Goal: Use online tool/utility: Utilize a website feature to perform a specific function

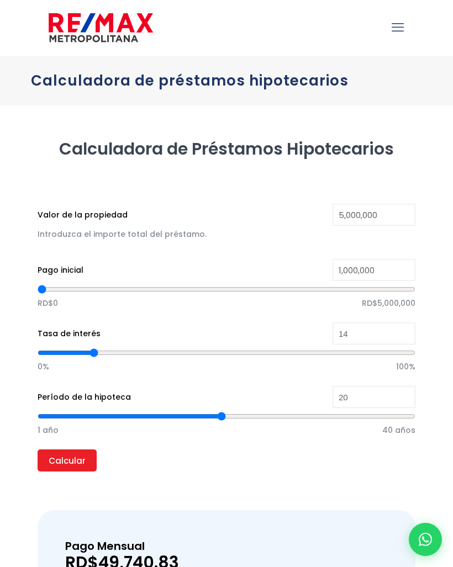
type input "958,084"
type input "958084"
type input "898,204"
type input "898204"
type input "823,353"
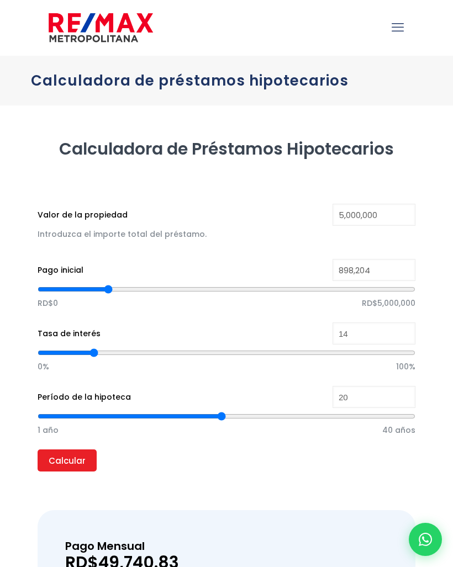
type input "823353"
type input "741,018"
type input "741018"
type input "673,653"
type input "673653"
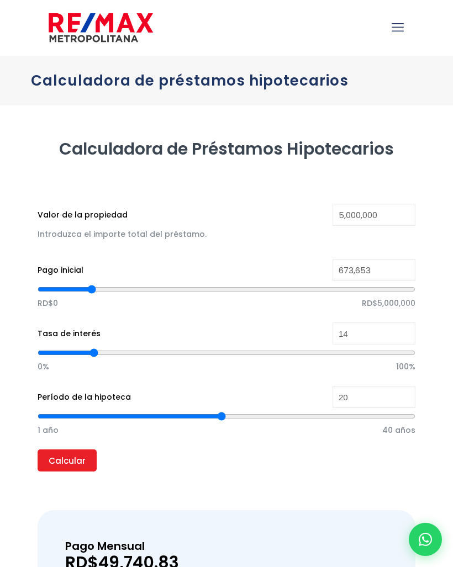
type input "613,772"
type input "613772"
type input "561,377"
type input "561377"
type input "508,982"
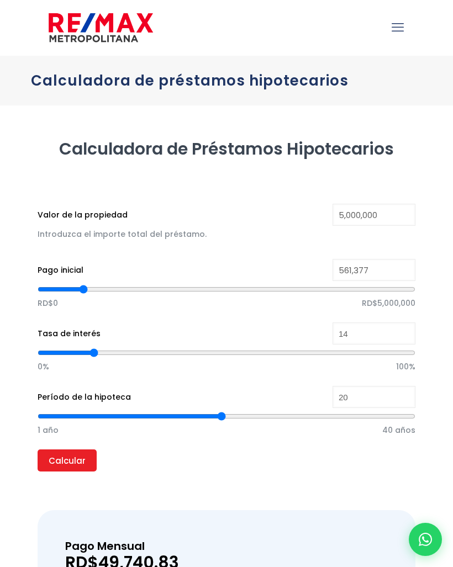
type input "508982"
type input "471,557"
type input "471557"
type input "434,132"
type input "434132"
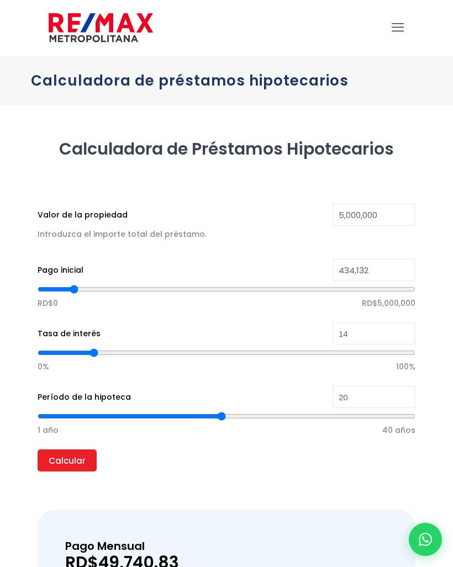
type input "411,677"
type input "411677"
type input "396,707"
type input "396707"
type input "389,222"
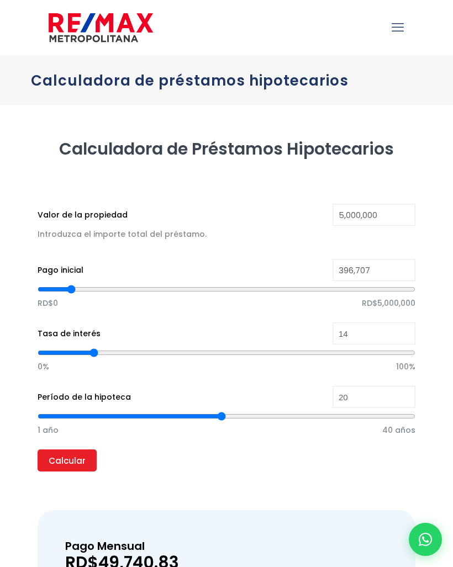
type input "389222"
type input "381,737"
type input "381737"
type input "374,251"
type input "374251"
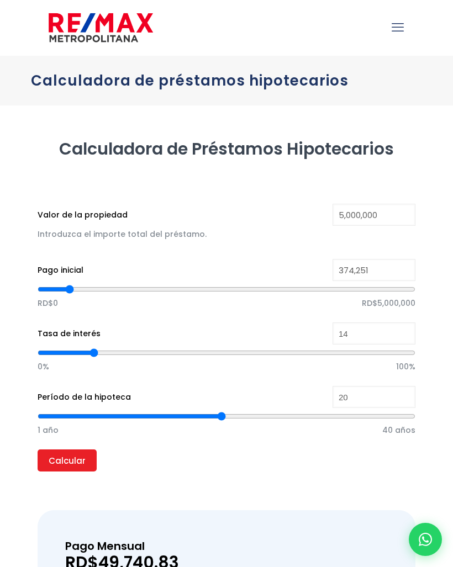
type input "366,766"
type input "366766"
type input "359,281"
type input "359281"
type input "351,796"
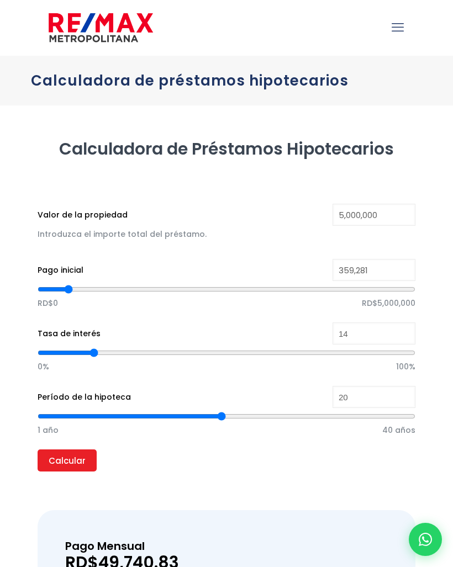
type input "351796"
type input "344,311"
type input "344311"
type input "336,826"
type input "336826"
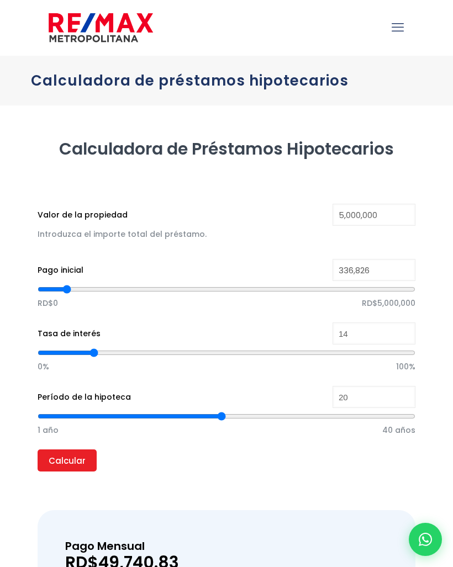
type input "329,341"
type input "329341"
type input "321,856"
type input "321856"
type input "314,371"
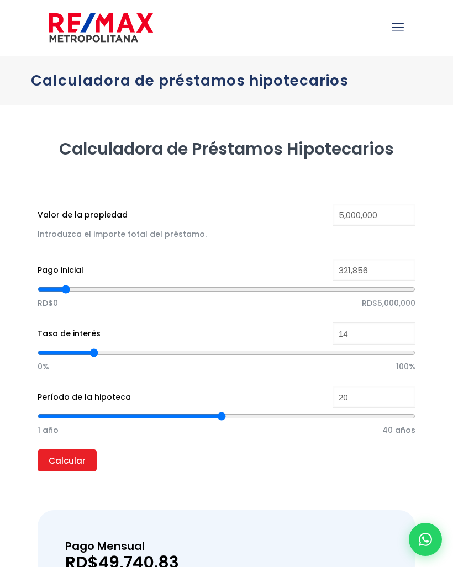
type input "314371"
type input "306,886"
type input "306886"
type input "299,401"
type input "299401"
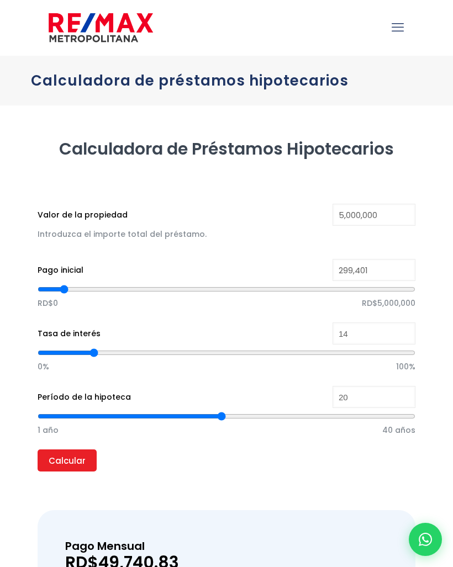
type input "291,916"
type input "291916"
type input "284,431"
type input "284431"
type input "276,946"
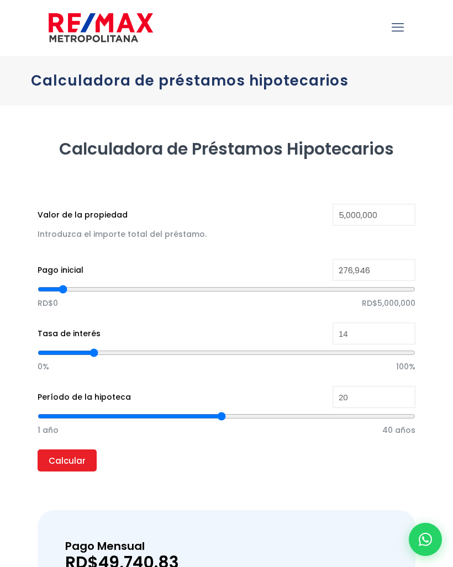
type input "276946"
type input "269,461"
type input "269461"
type input "261,976"
type input "261976"
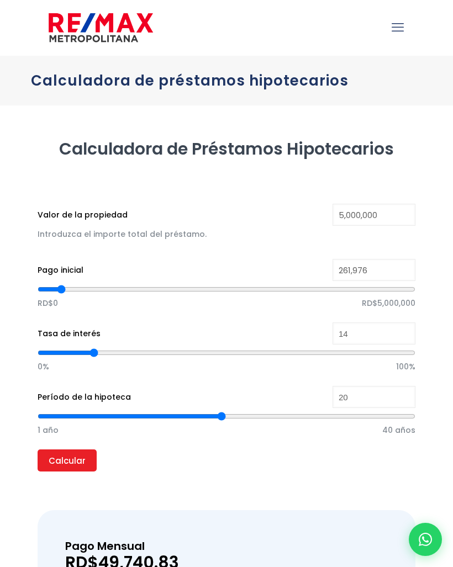
type input "254,491"
type input "254491"
type input "247,006"
type input "247006"
type input "239,521"
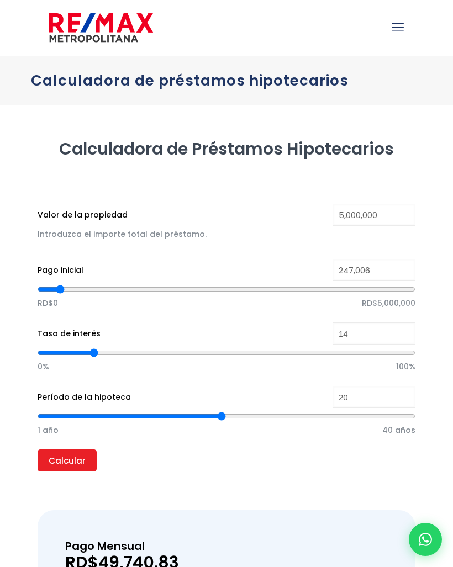
type input "239521"
type input "232,036"
type input "232036"
type input "224,551"
type input "224551"
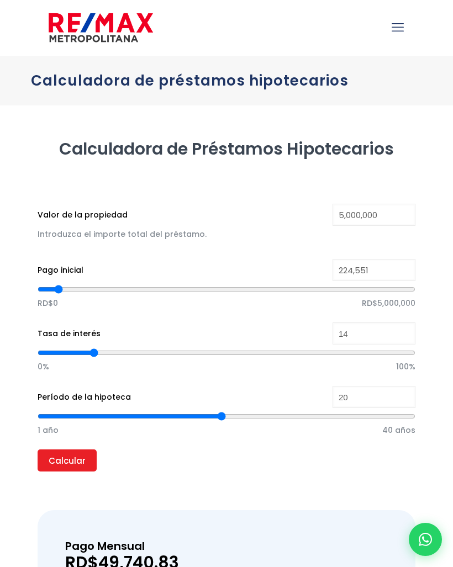
type input "217,066"
type input "217066"
type input "224,551"
type input "224551"
type input "232,036"
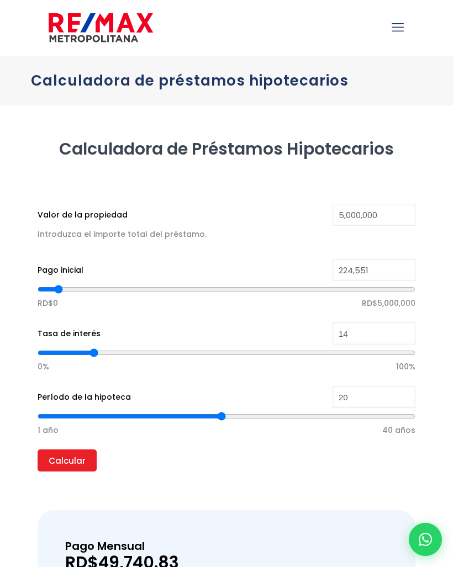
type input "232036"
type input "239,521"
type input "239521"
type input "247,006"
type input "247006"
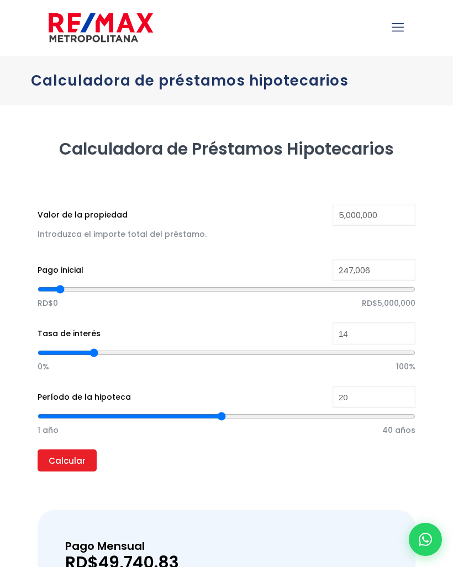
type input "254,491"
type input "254491"
type input "261,976"
type input "261976"
type input "269,461"
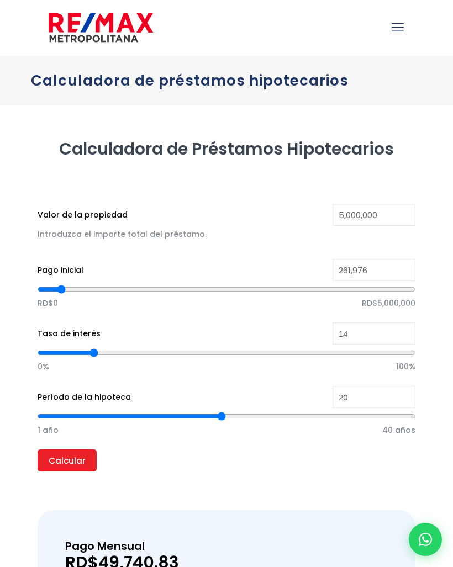
type input "269461"
type input "276,946"
type input "276946"
type input "284,431"
type input "284431"
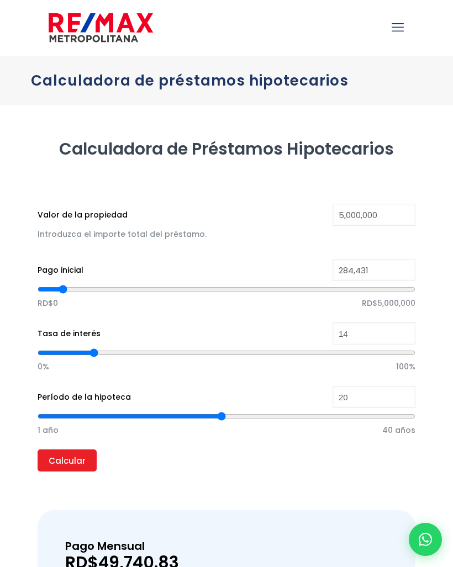
type input "291,916"
type input "291916"
type input "299,401"
type input "299401"
type input "306,886"
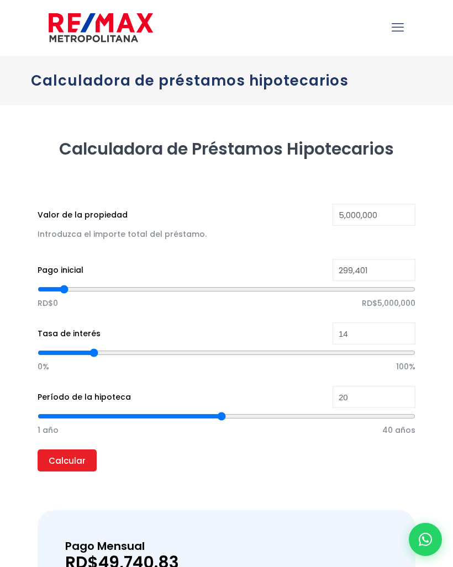
type input "306886"
type input "314,371"
type input "314371"
type input "321,856"
type input "321856"
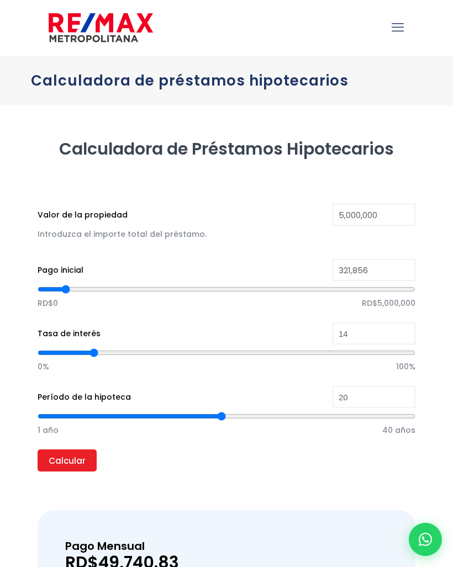
type input "329,341"
type input "329341"
type input "336,826"
type input "336826"
type input "351,796"
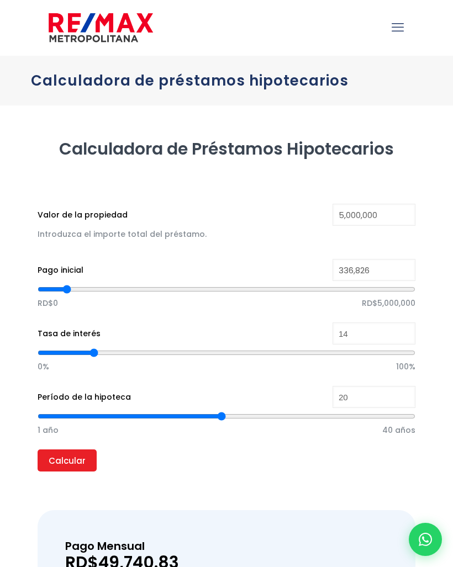
type input "351796"
type input "366,766"
type input "366766"
type input "381,737"
type input "381737"
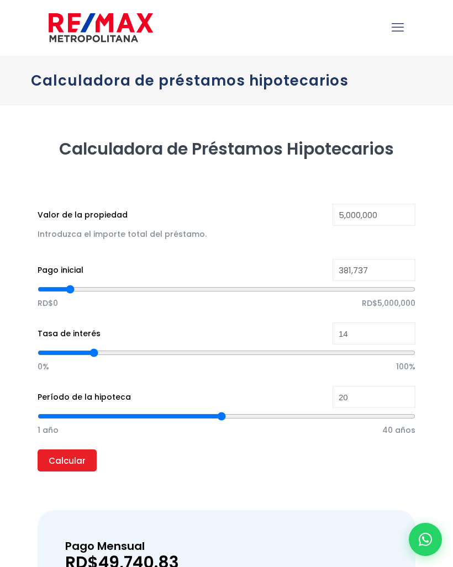
type input "396,707"
type input "396707"
type input "411,677"
type input "411677"
type input "434,132"
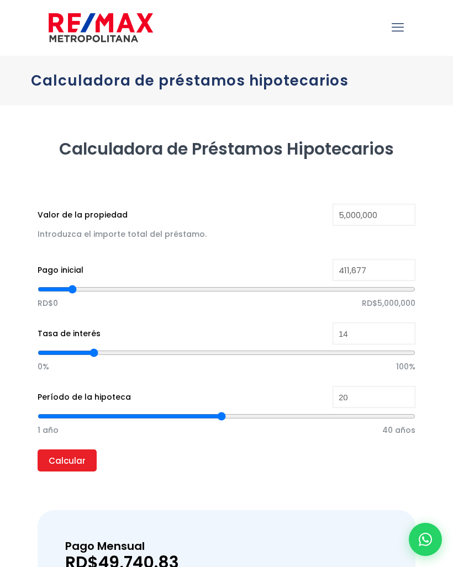
type input "434132"
type input "456,587"
type input "456587"
type input "471,557"
type input "471557"
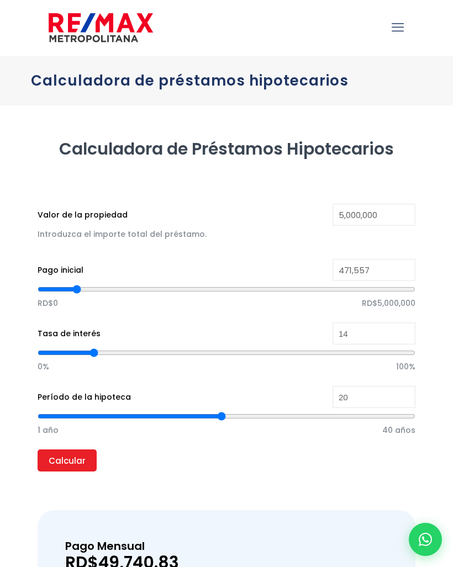
type input "494,012"
type input "494012"
type input "508,982"
type input "508982"
type input "531,437"
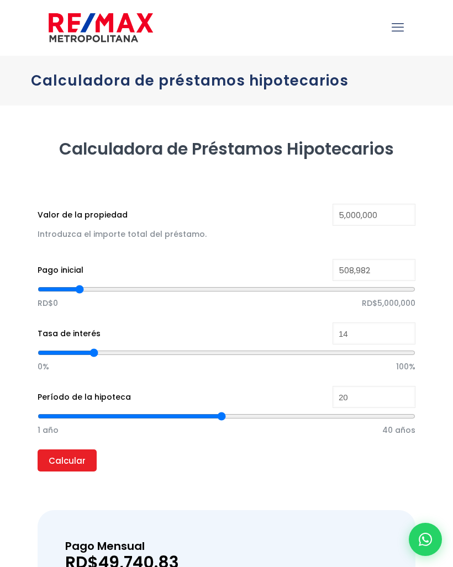
type input "531437"
type input "546,407"
type input "546407"
type input "561,377"
type input "561377"
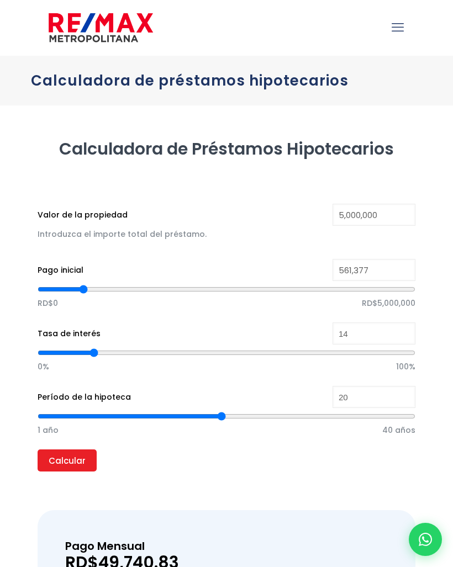
type input "583,832"
type input "583832"
type input "606,287"
type input "606287"
type input "621,257"
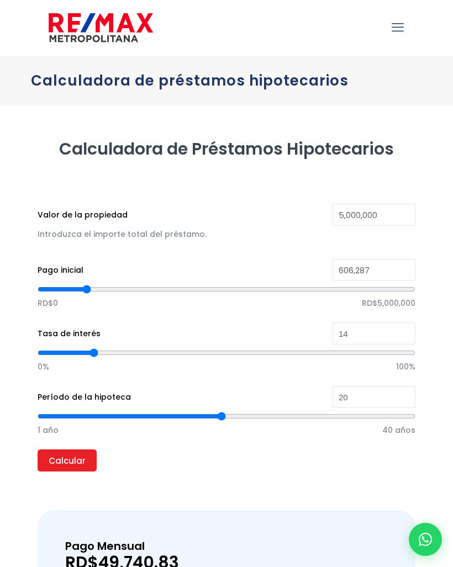
type input "621257"
type input "643,713"
type input "643713"
type input "666,168"
type input "666168"
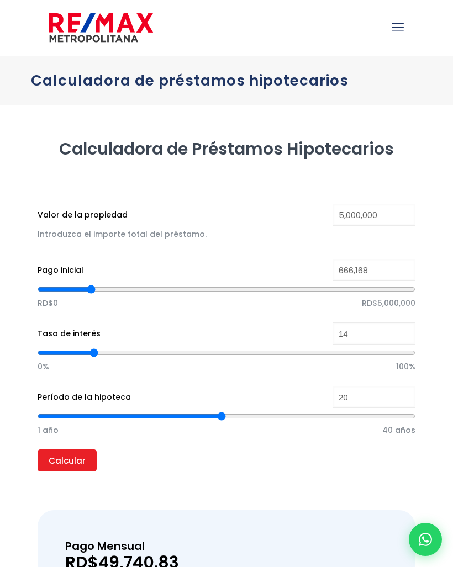
type input "688,623"
type input "688623"
type input "711,078"
type input "711078"
type input "741,018"
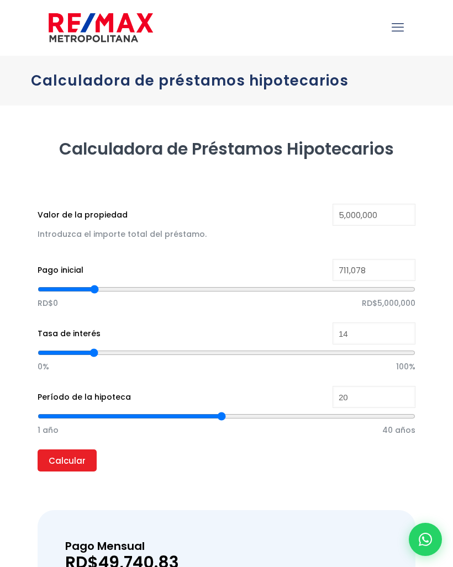
type input "741018"
type input "763,473"
type input "763473"
type input "793,413"
type input "793413"
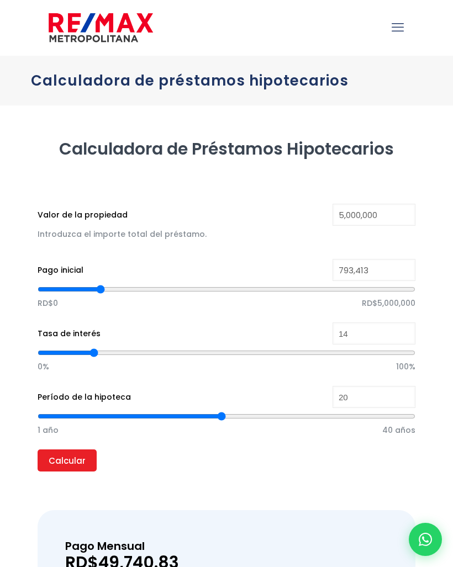
type input "823,353"
type input "823353"
type input "853,293"
type input "853293"
type input "883,234"
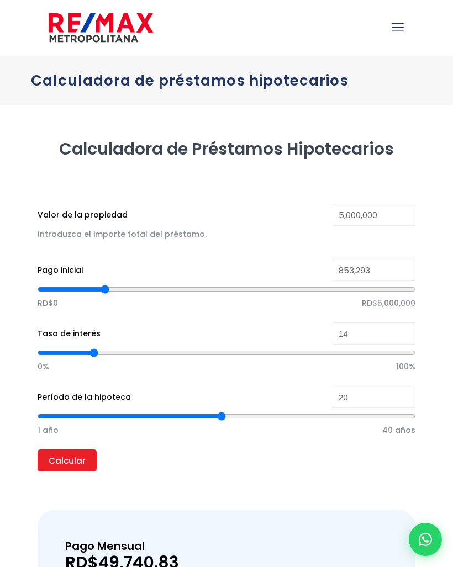
type input "883234"
type input "920,659"
type input "920659"
type input "950,599"
type input "950599"
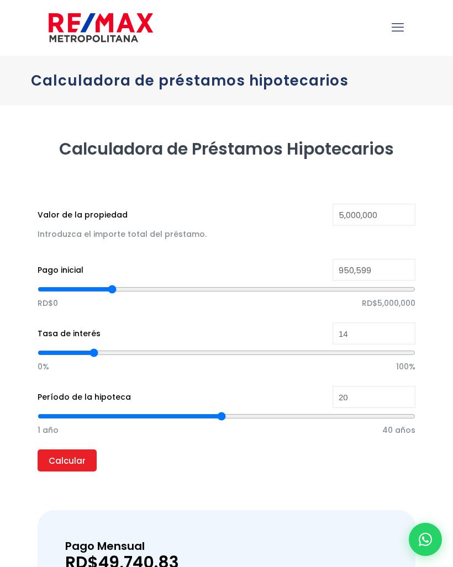
type input "988,024"
type input "988024"
type input "1,017,964"
type input "1017964"
type input "1,055,389"
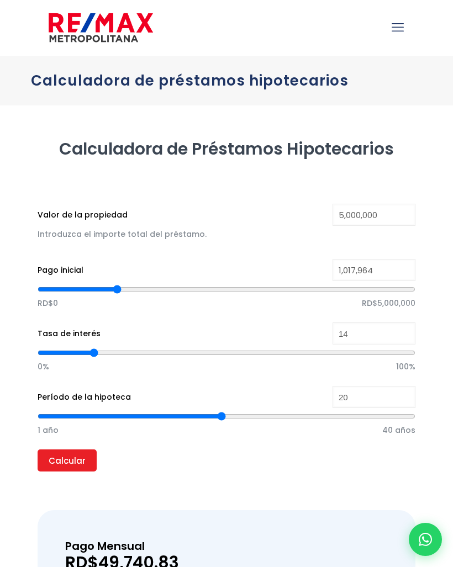
type input "1055389"
type input "1,085,329"
type input "1085329"
type input "1,115,269"
type input "1115269"
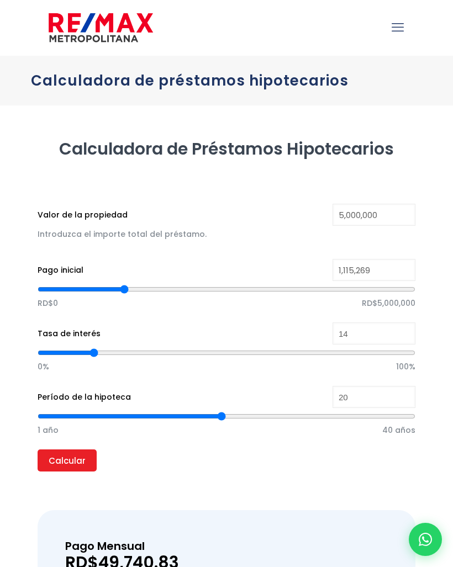
type input "1,152,695"
type input "1152695"
type input "1,182,635"
type input "1182635"
type input "1,220,060"
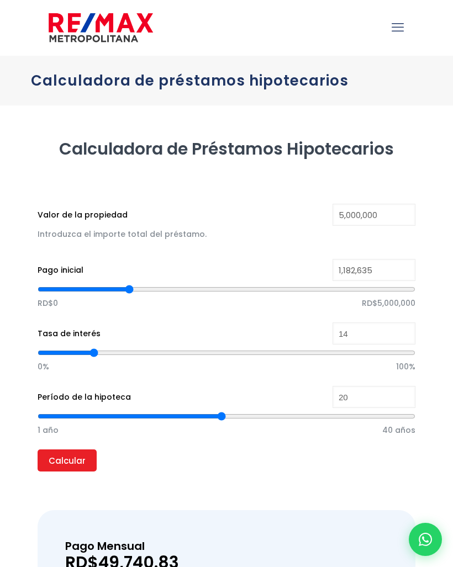
type input "1220060"
type input "1,250,000"
type input "1250000"
type input "1,279,940"
type input "1279940"
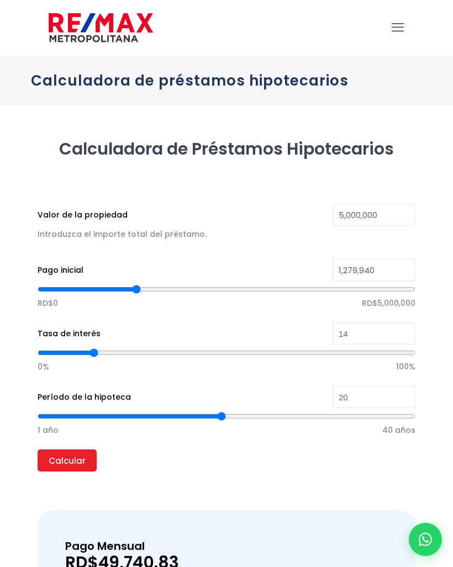
type input "1,317,365"
type input "1317365"
type input "1,354,790"
type input "1354790"
type input "1,392,216"
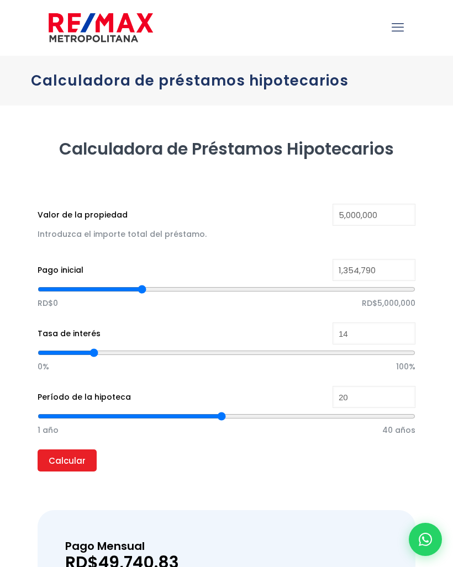
type input "1392216"
type input "1,437,126"
type input "1437126"
type input "1,482,036"
type input "1482036"
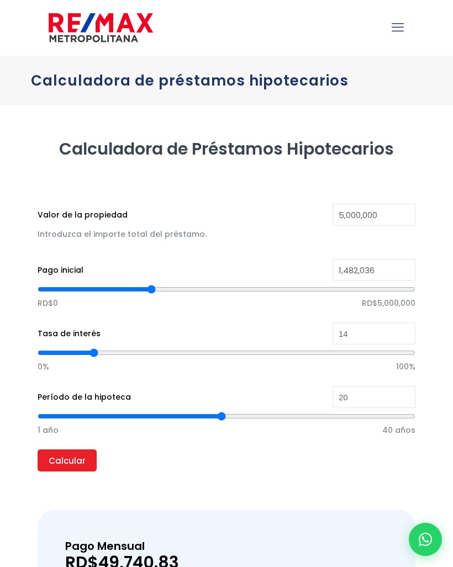
type input "1,526,946"
type input "1526946"
type input "1,564,371"
type input "1564371"
type input "1,609,281"
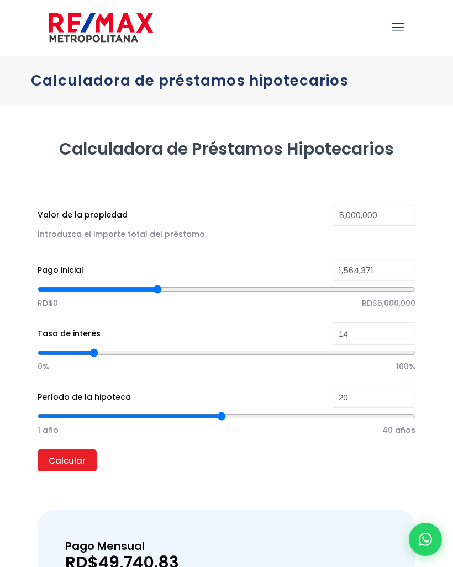
type input "1609281"
type input "1,639,222"
type input "1639222"
type input "1,654,192"
type input "1654192"
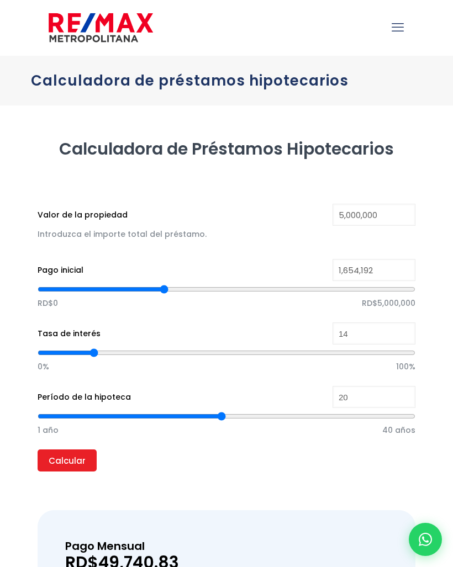
click at [405, 9] on div at bounding box center [227, 27] width 378 height 55
click at [398, 24] on icon "mobile menu" at bounding box center [398, 27] width 12 height 17
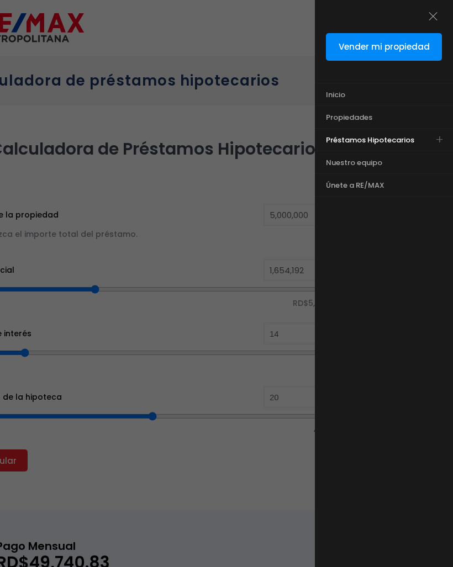
click at [25, 176] on div at bounding box center [226, 340] width 453 height 680
